Goal: Navigation & Orientation: Find specific page/section

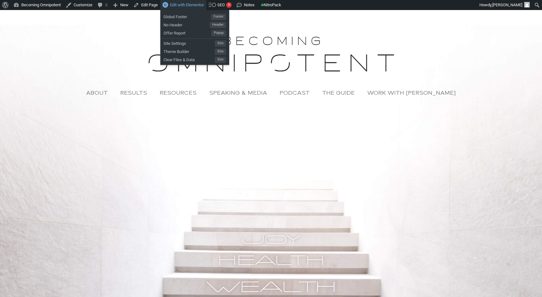
click at [196, 3] on span "Edit with Elementor" at bounding box center [187, 5] width 34 height 5
click at [191, 5] on span "Edit with Elementor" at bounding box center [187, 5] width 34 height 5
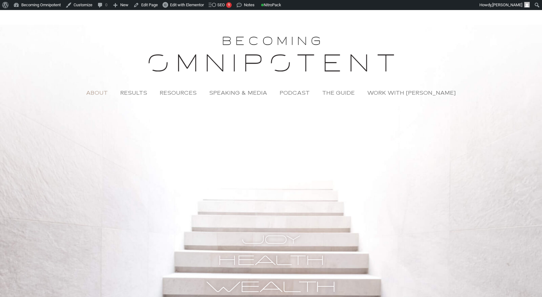
click at [103, 92] on link "About" at bounding box center [97, 93] width 34 height 14
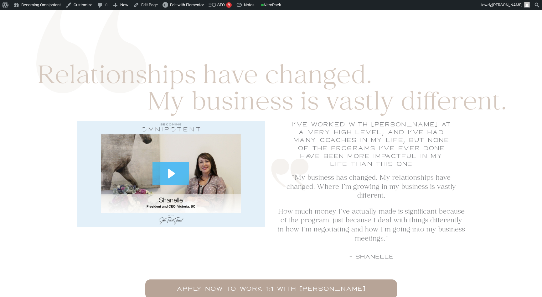
scroll to position [2710, 0]
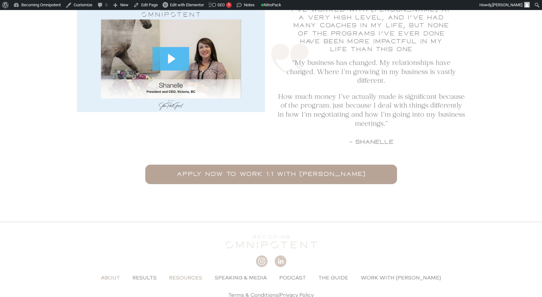
click at [191, 270] on link "Resources" at bounding box center [186, 277] width 46 height 14
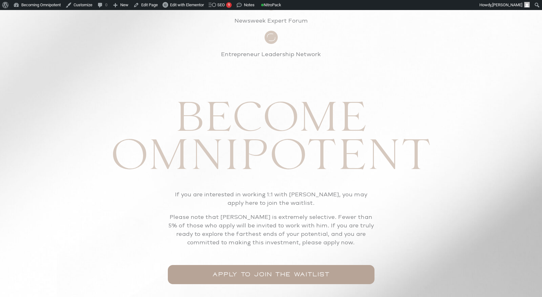
scroll to position [783, 0]
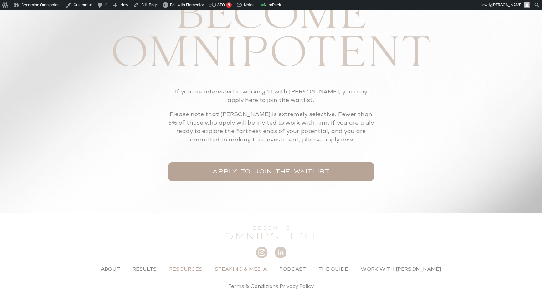
click at [241, 262] on link "Speaking & Media" at bounding box center [241, 269] width 65 height 14
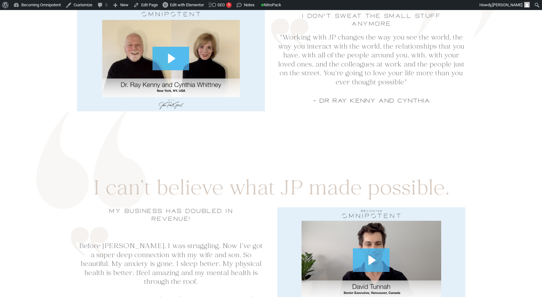
scroll to position [3375, 0]
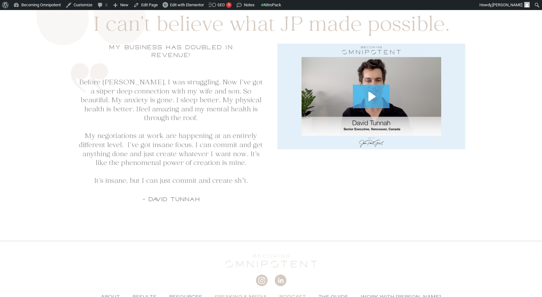
click at [306, 290] on link "Podcast" at bounding box center [292, 297] width 39 height 14
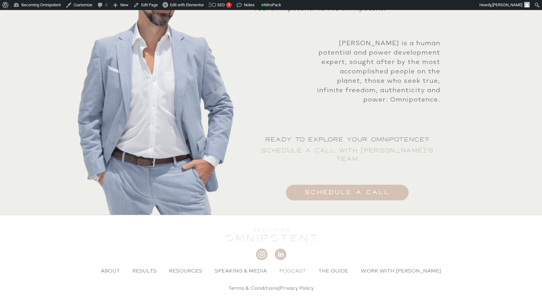
scroll to position [1608, 0]
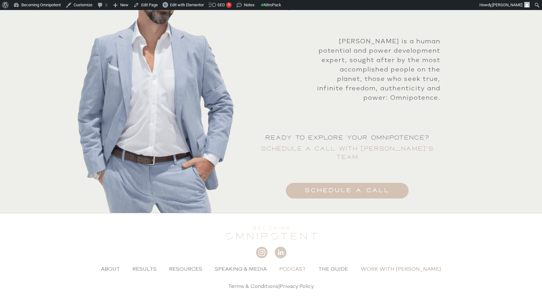
click at [388, 262] on link "Work with [PERSON_NAME]" at bounding box center [401, 269] width 93 height 14
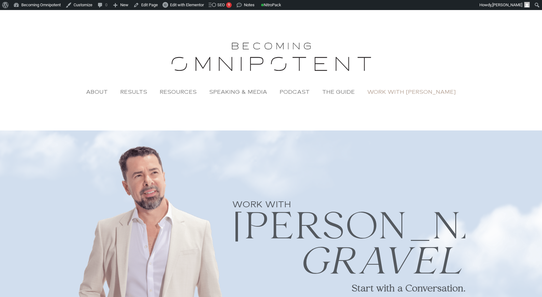
click at [272, 49] on img at bounding box center [272, 56] width 204 height 31
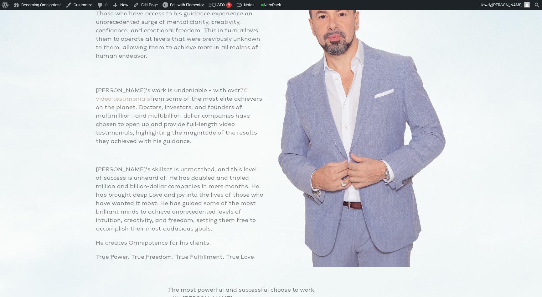
scroll to position [2402, 0]
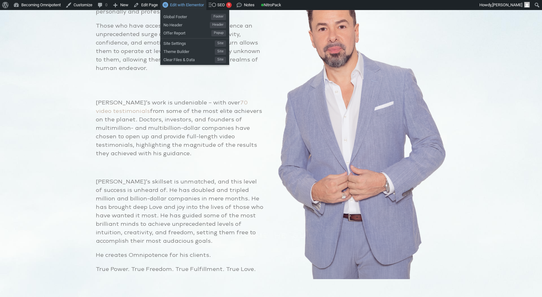
click at [182, 5] on span "Edit with Elementor" at bounding box center [187, 5] width 34 height 5
